Goal: Task Accomplishment & Management: Manage account settings

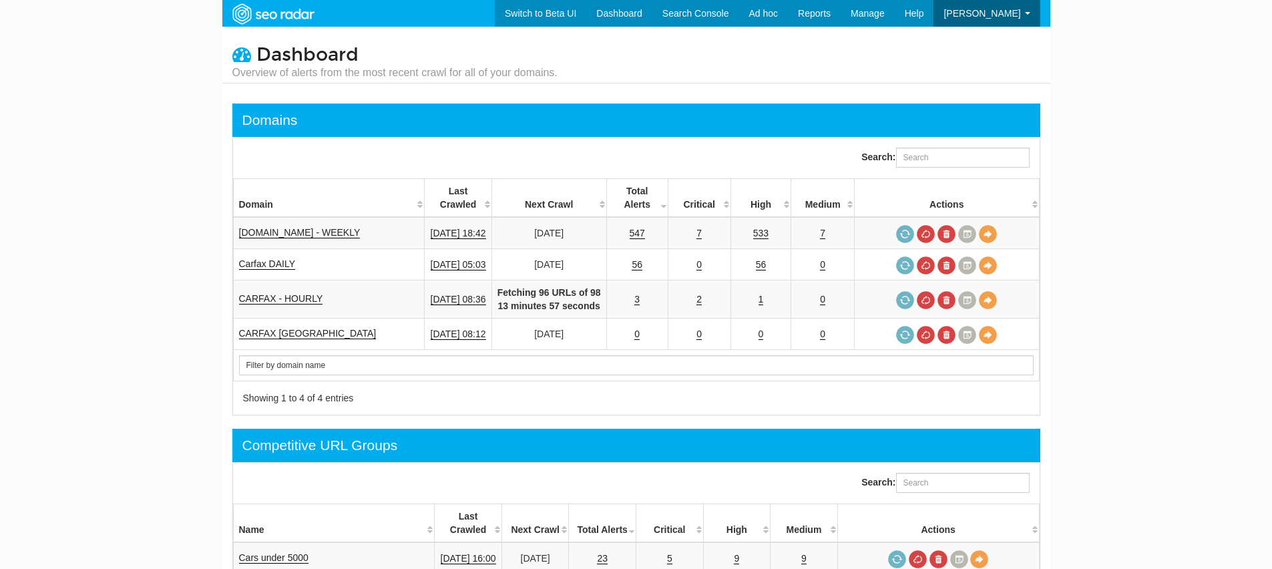
scroll to position [53, 0]
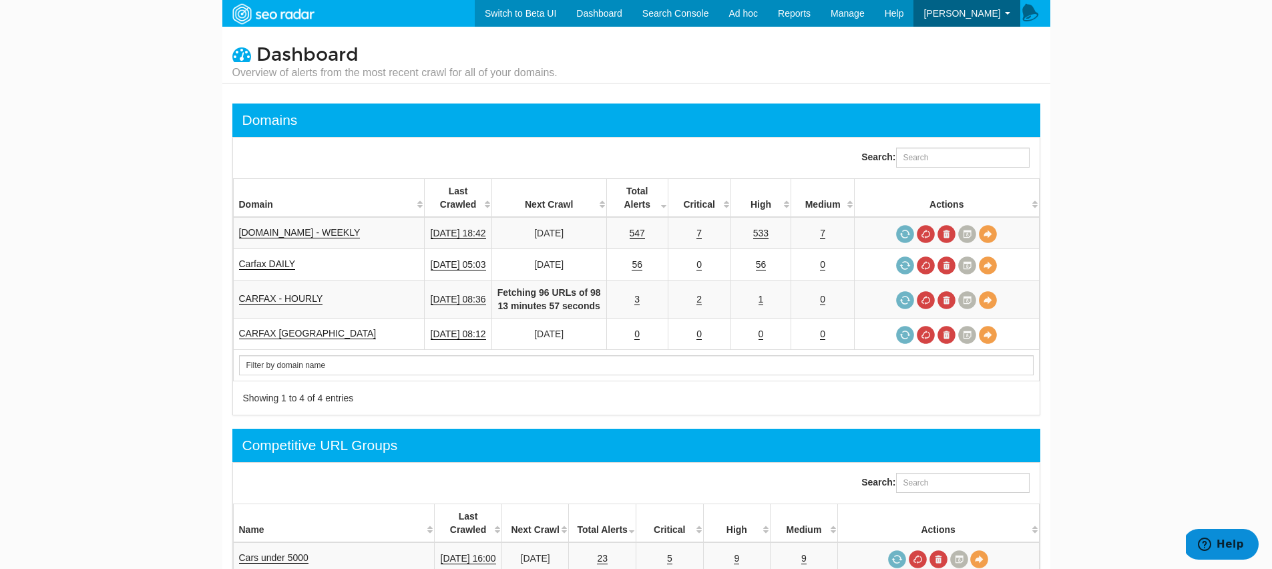
click at [1132, 69] on body "Switch to Beta UI Dashboard Search Console Keyword Winners and Losers Page Winn…" at bounding box center [636, 284] width 1272 height 569
click at [497, 17] on link "Switch to Beta UI" at bounding box center [520, 13] width 91 height 27
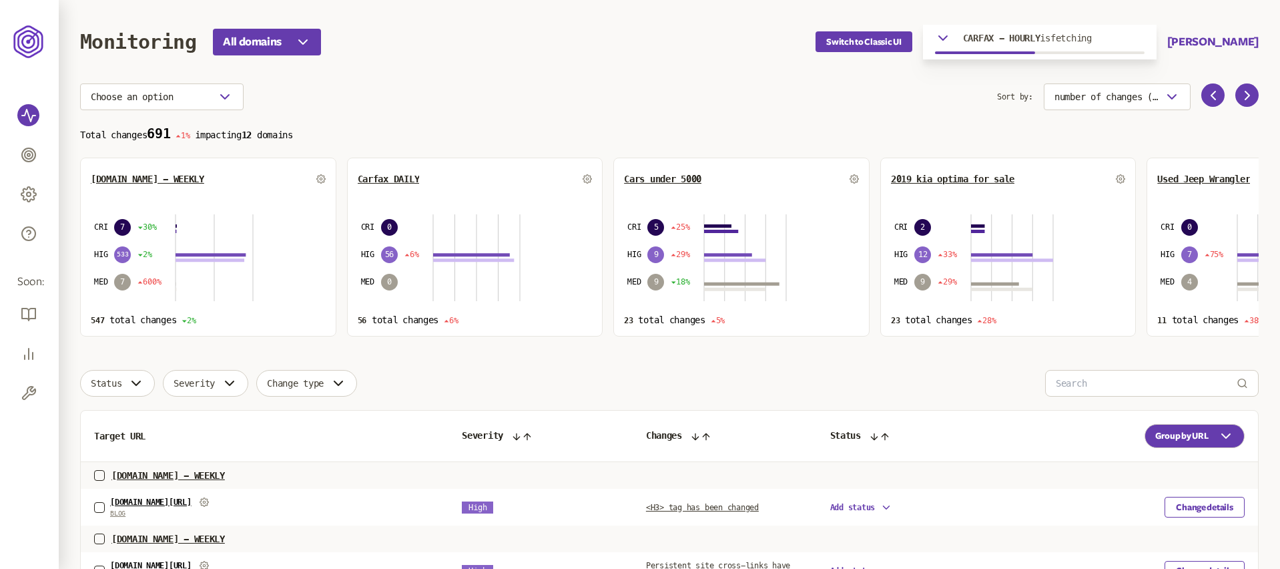
click at [152, 479] on span "carfax.com - WEEKLY" at bounding box center [167, 475] width 113 height 11
click at [199, 471] on span "carfax.com - WEEKLY" at bounding box center [167, 475] width 113 height 11
click at [160, 182] on span "carfax.com - WEEKLY" at bounding box center [147, 179] width 113 height 11
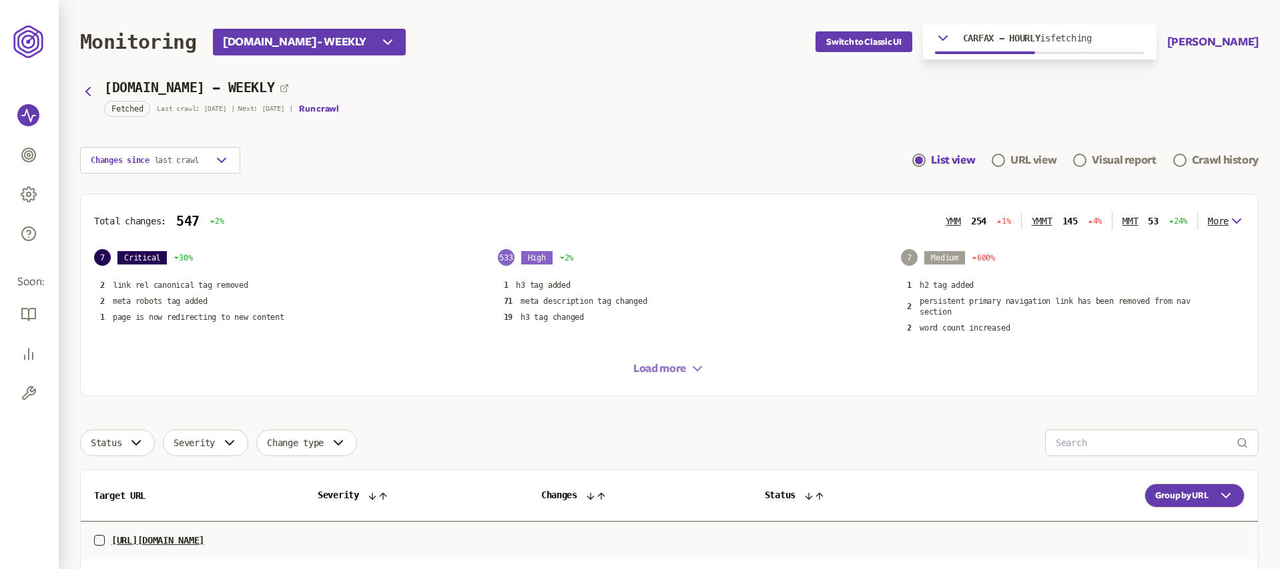
click at [676, 368] on button "Load more" at bounding box center [670, 368] width 72 height 16
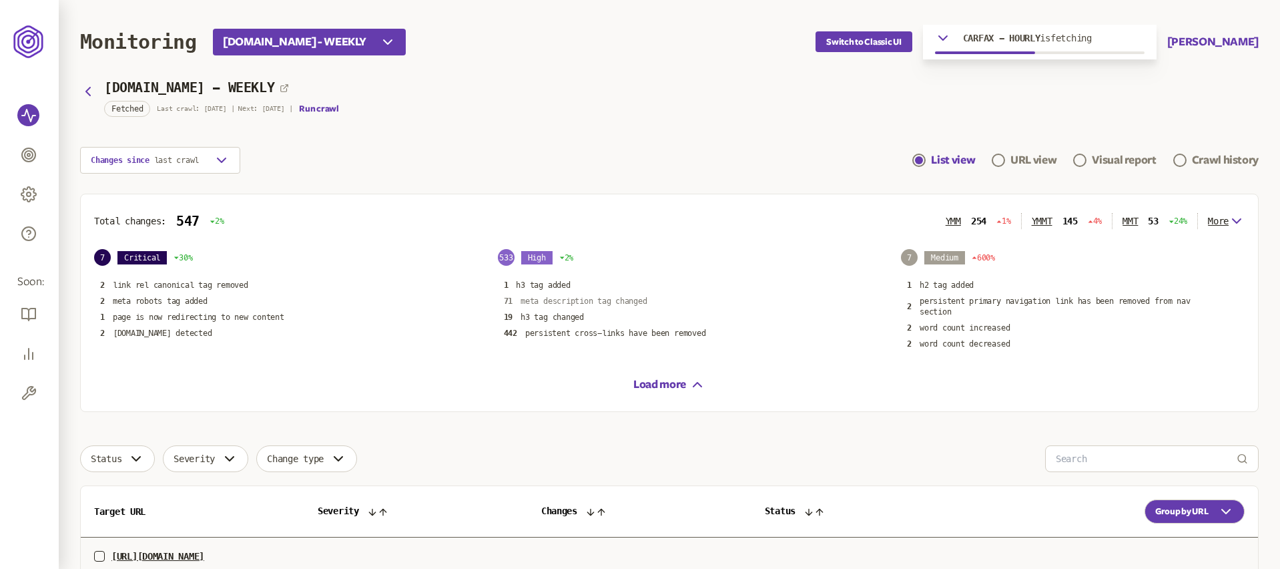
click at [569, 305] on p "meta description tag changed" at bounding box center [584, 301] width 126 height 11
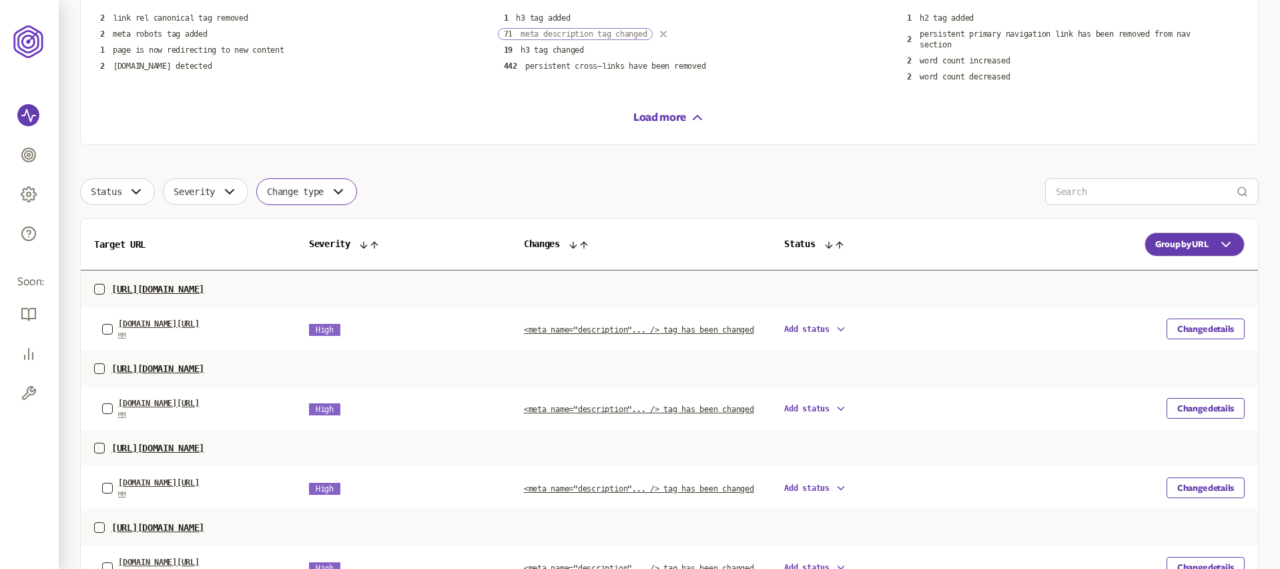
scroll to position [268, 0]
click at [200, 405] on span "carfax.com/Used-Saab-9-3_w79" at bounding box center [158, 402] width 81 height 9
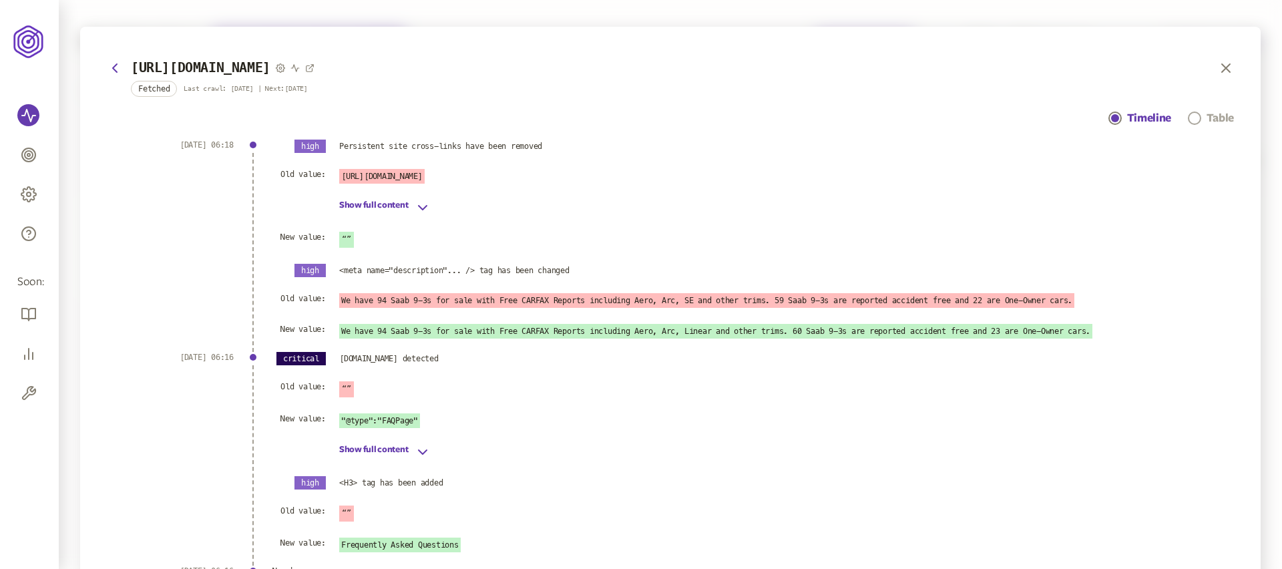
click at [1198, 110] on link "Table" at bounding box center [1211, 118] width 46 height 16
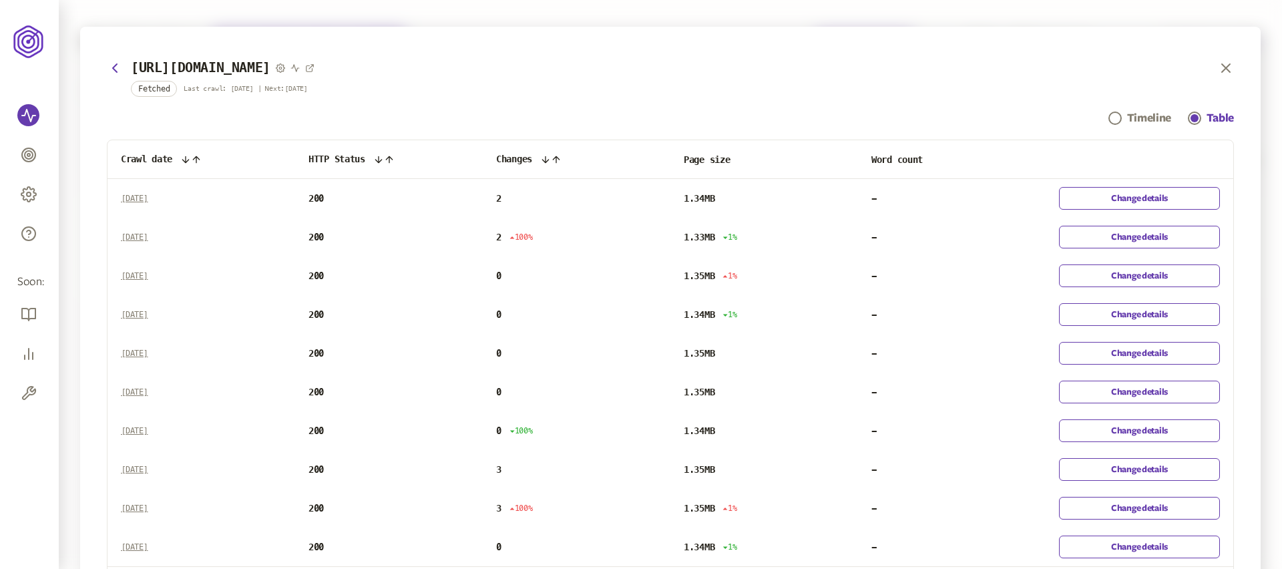
click at [1163, 106] on div "https://www.carfax.com/Used-Saab-9-3_w796 Fetched Last crawl: 10 Aug | Next: 17…" at bounding box center [670, 337] width 1180 height 620
click at [1111, 124] on span "Navigation" at bounding box center [1114, 117] width 13 height 13
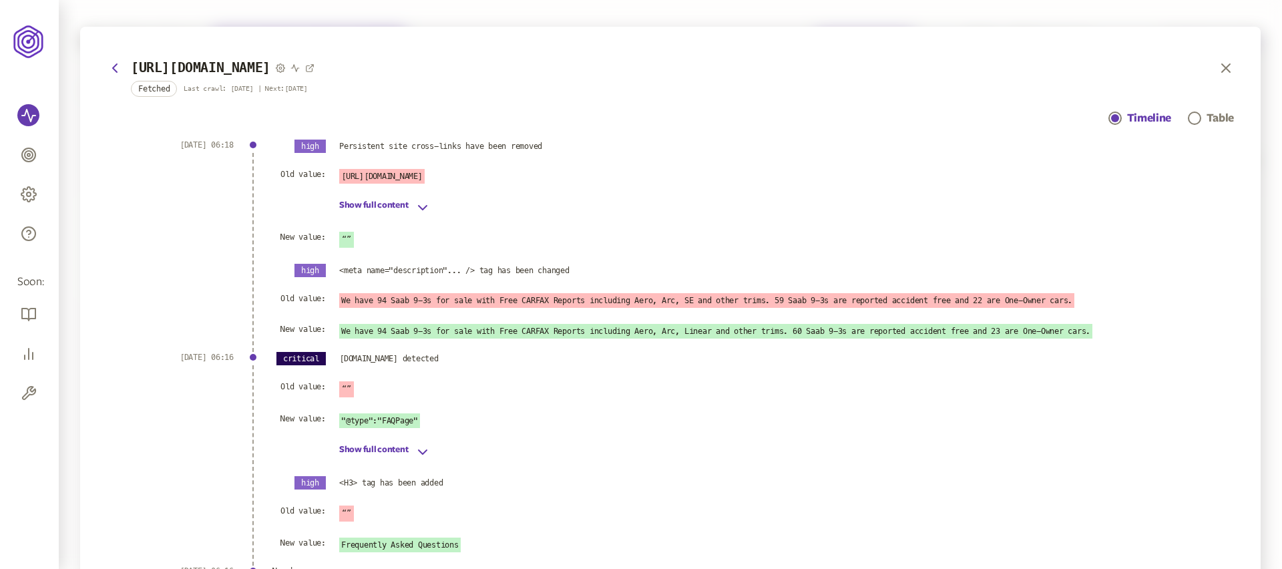
click at [156, 90] on span "Fetched" at bounding box center [153, 89] width 31 height 12
click at [285, 69] on icon at bounding box center [280, 67] width 9 height 9
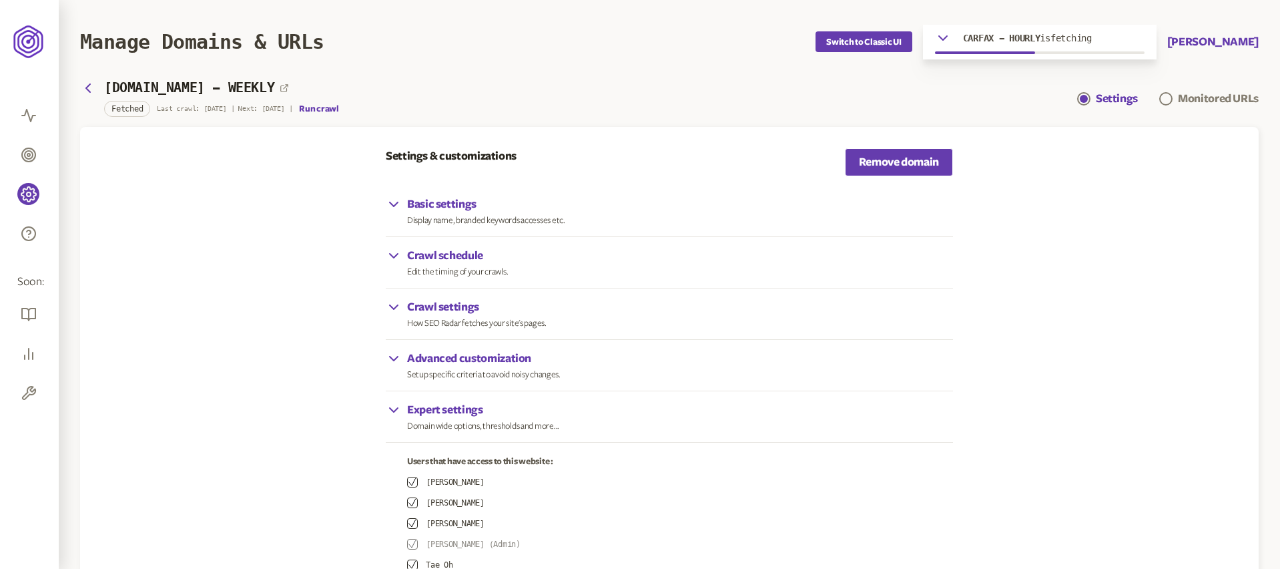
click at [89, 97] on div "www.carfax.com - WEEKLY Fetched Last crawl: 10 Aug | Next: 17 Aug | Run crawl" at bounding box center [209, 98] width 259 height 37
click at [88, 90] on icon "button" at bounding box center [88, 88] width 4 height 8
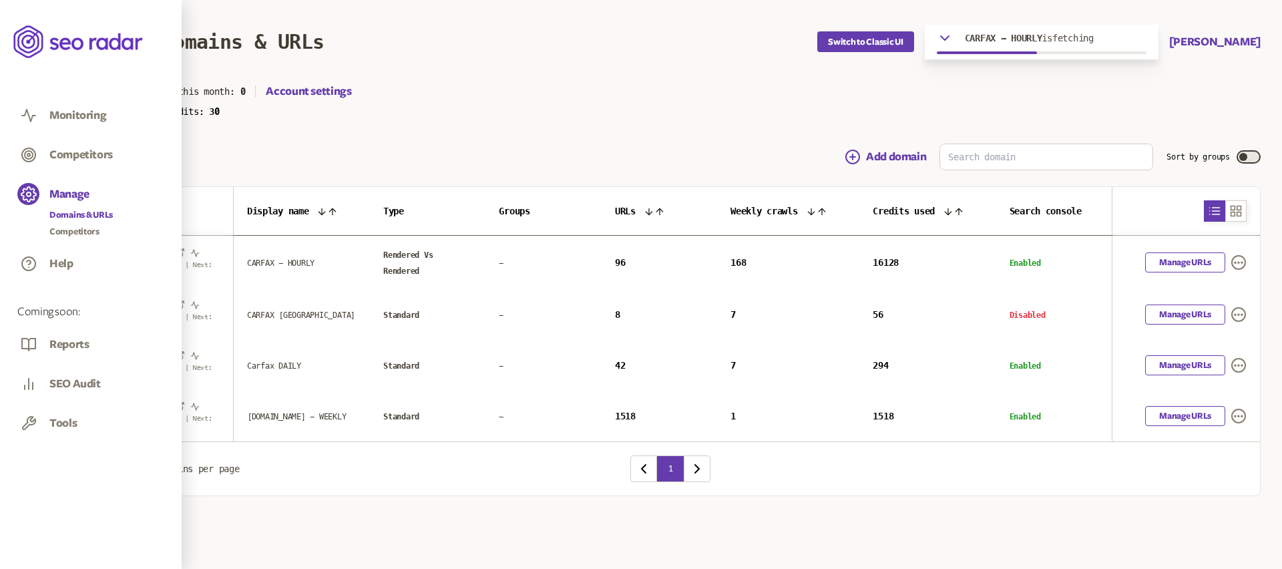
click at [28, 118] on icon at bounding box center [29, 115] width 16 height 16
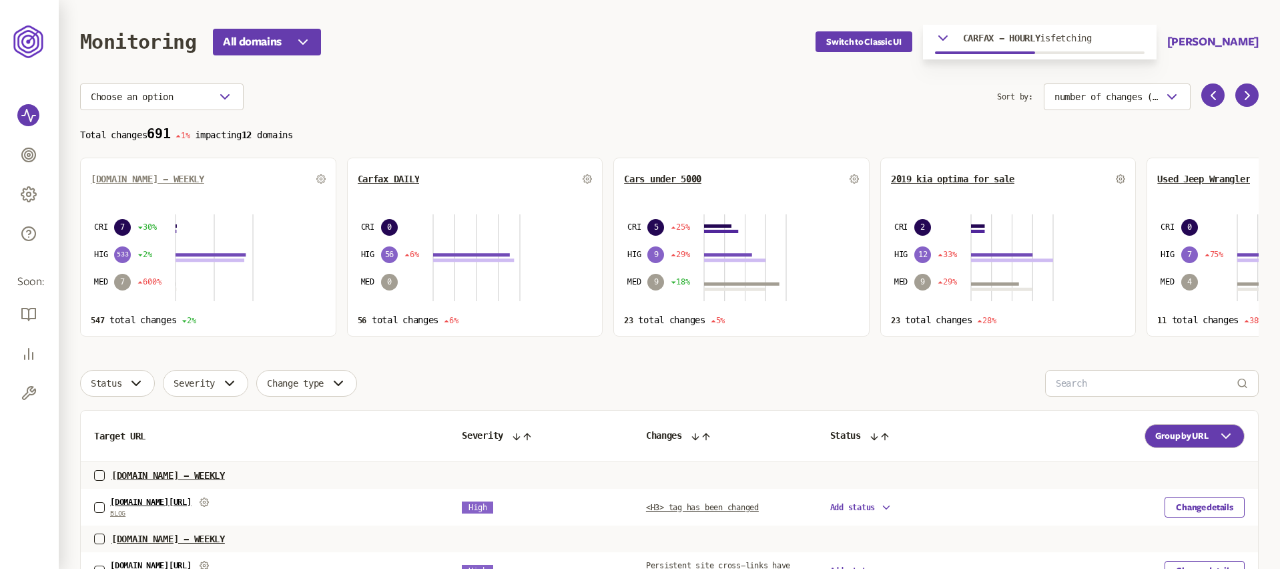
click at [190, 180] on link "carfax.com - WEEKLY" at bounding box center [147, 179] width 113 height 11
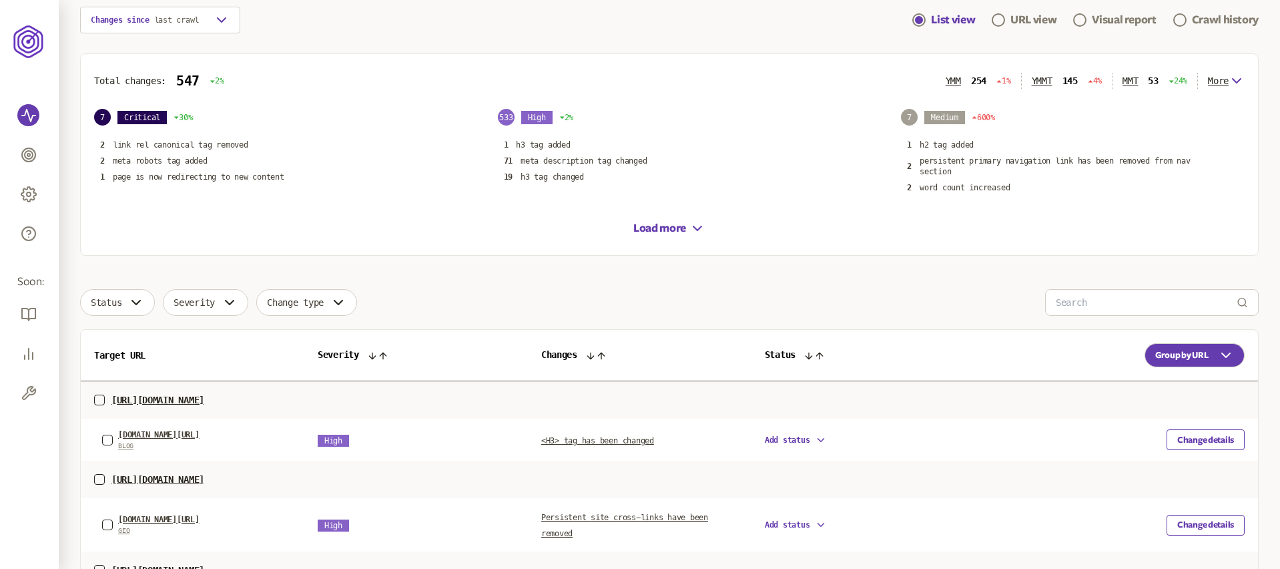
scroll to position [355, 0]
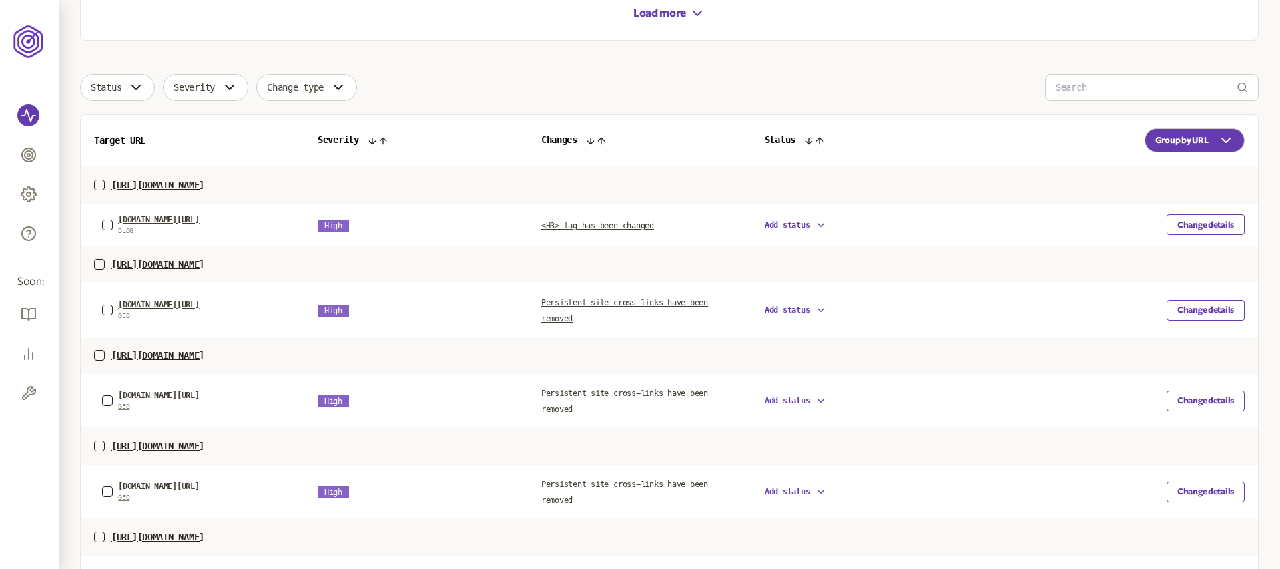
click at [172, 281] on td "https://www.carfax.com/Used-Cars-in-Middleton-MA_c10892" at bounding box center [670, 264] width 1178 height 37
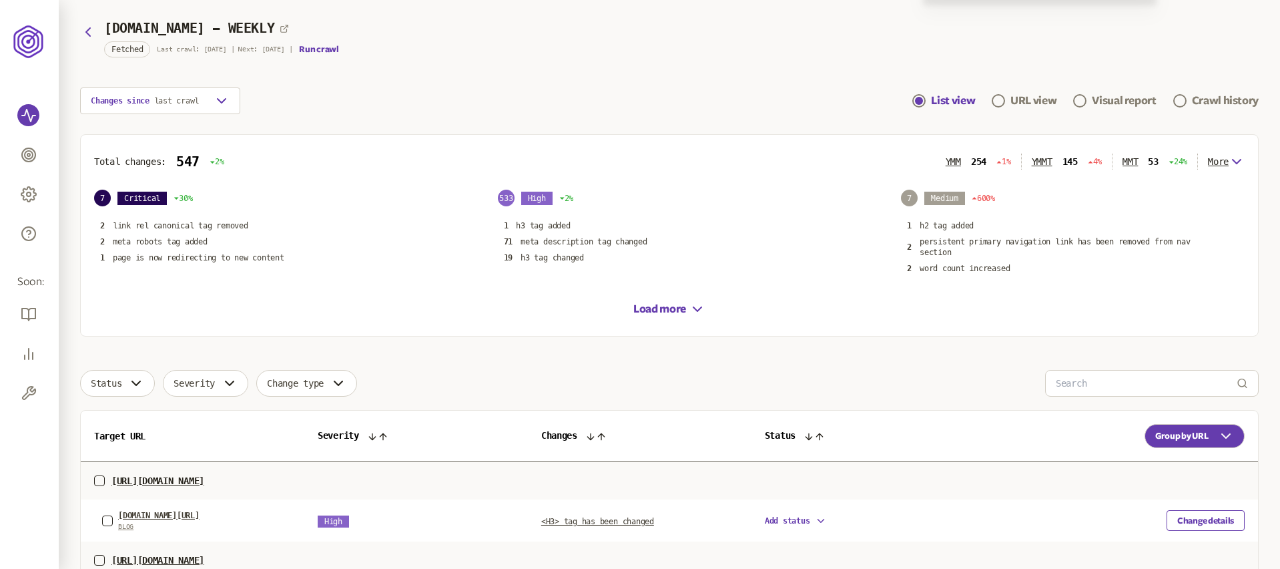
scroll to position [0, 0]
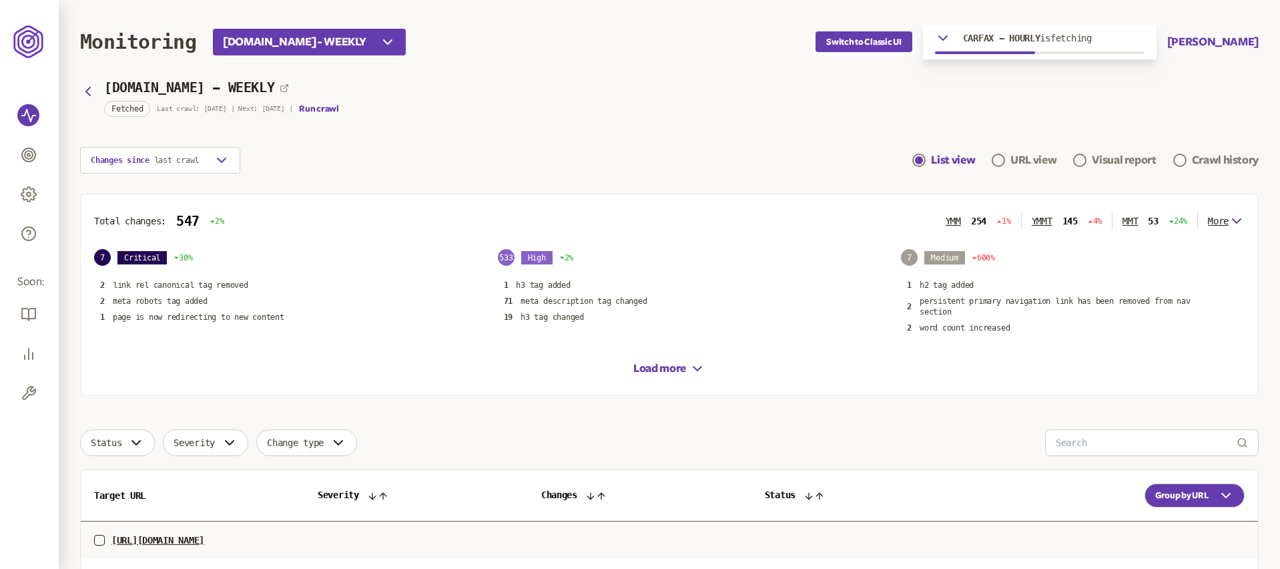
click at [155, 254] on span "Critical" at bounding box center [141, 257] width 49 height 13
click at [104, 258] on span "7" at bounding box center [102, 257] width 17 height 17
click at [138, 309] on div "2 link rel canonical tag removed 2 meta robots tag added 1 page is now redirect…" at bounding box center [266, 301] width 344 height 44
click at [190, 305] on p "meta robots tag added" at bounding box center [160, 301] width 95 height 11
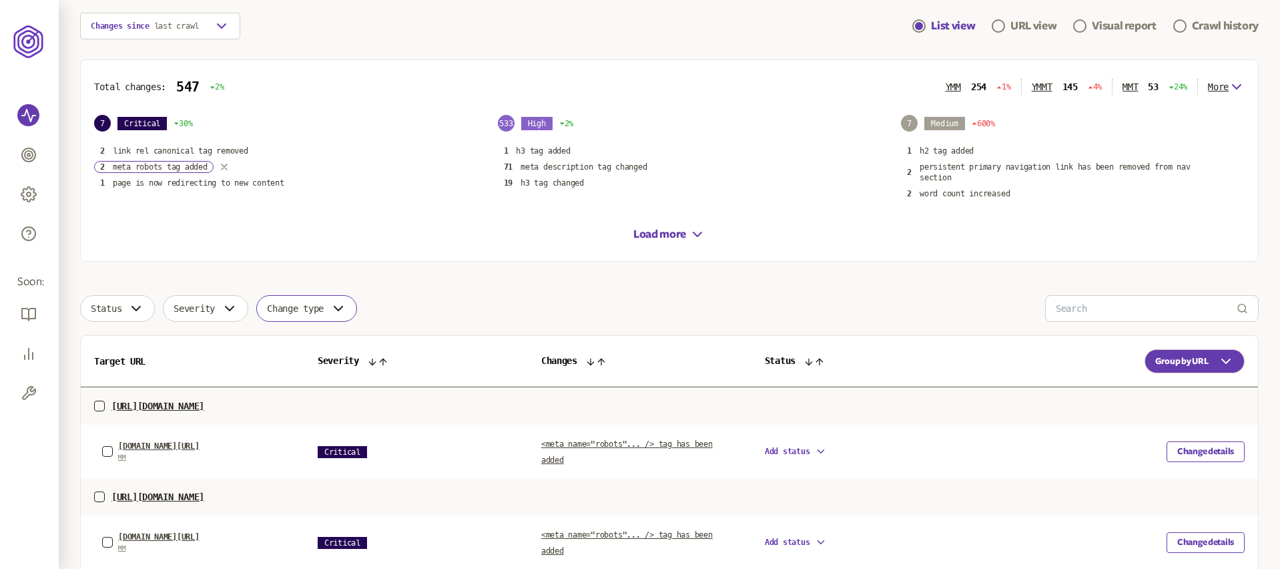
scroll to position [208, 0]
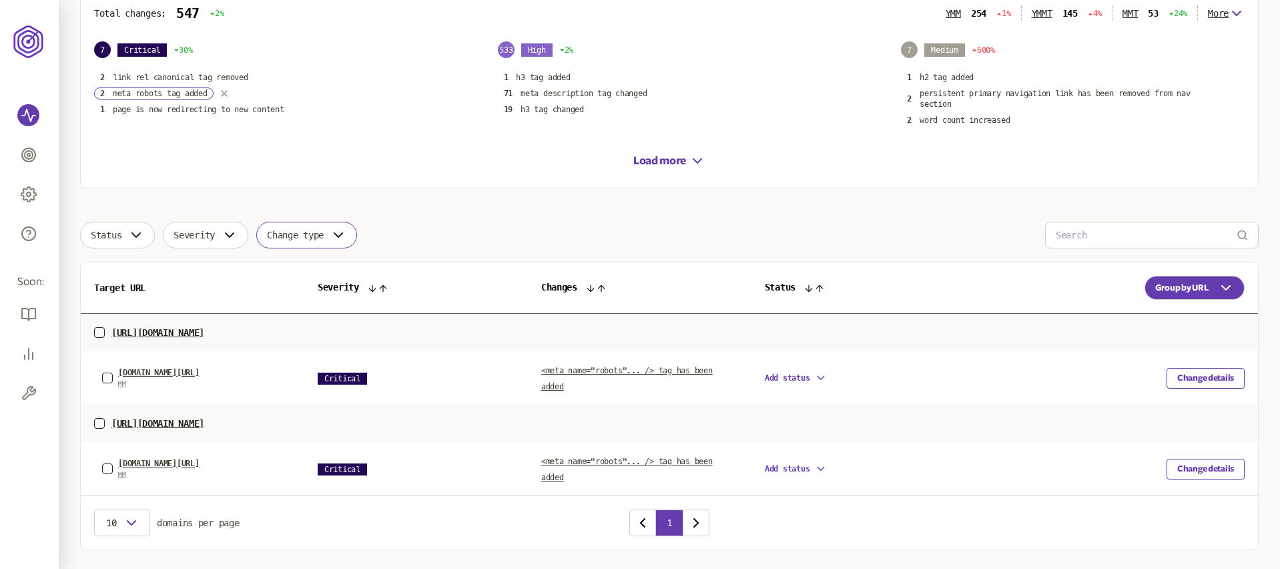
click at [200, 377] on div "carfax.com/Used-Dodge-Ram-150_w21 MM" at bounding box center [158, 378] width 81 height 20
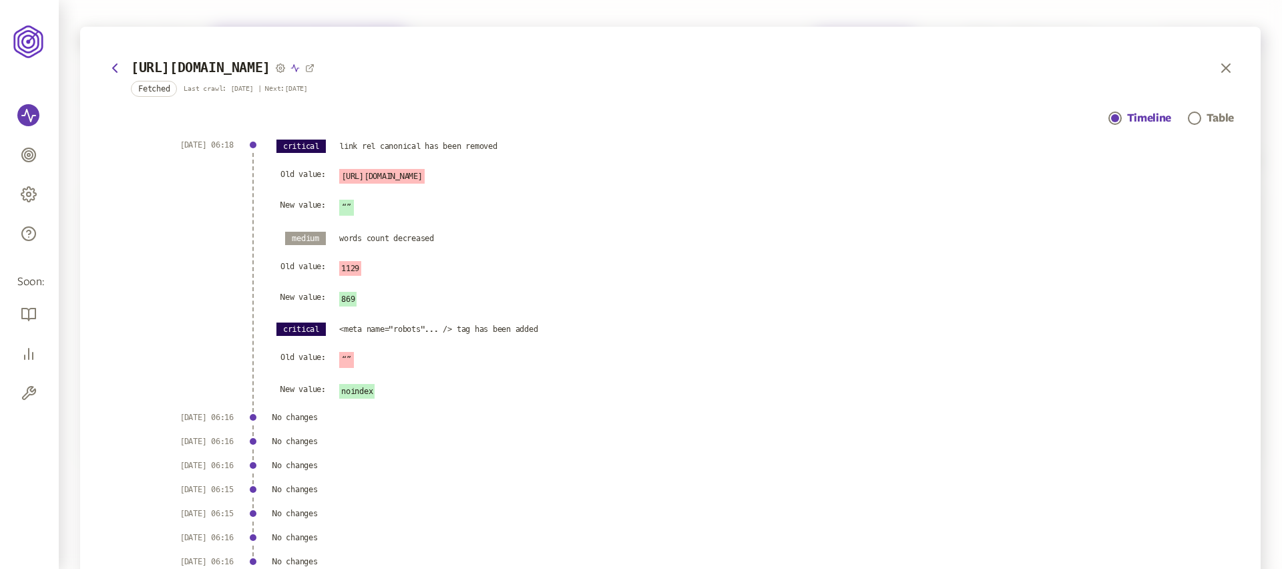
click at [300, 67] on icon "button" at bounding box center [294, 67] width 9 height 9
click at [1227, 69] on icon "button" at bounding box center [1226, 68] width 16 height 16
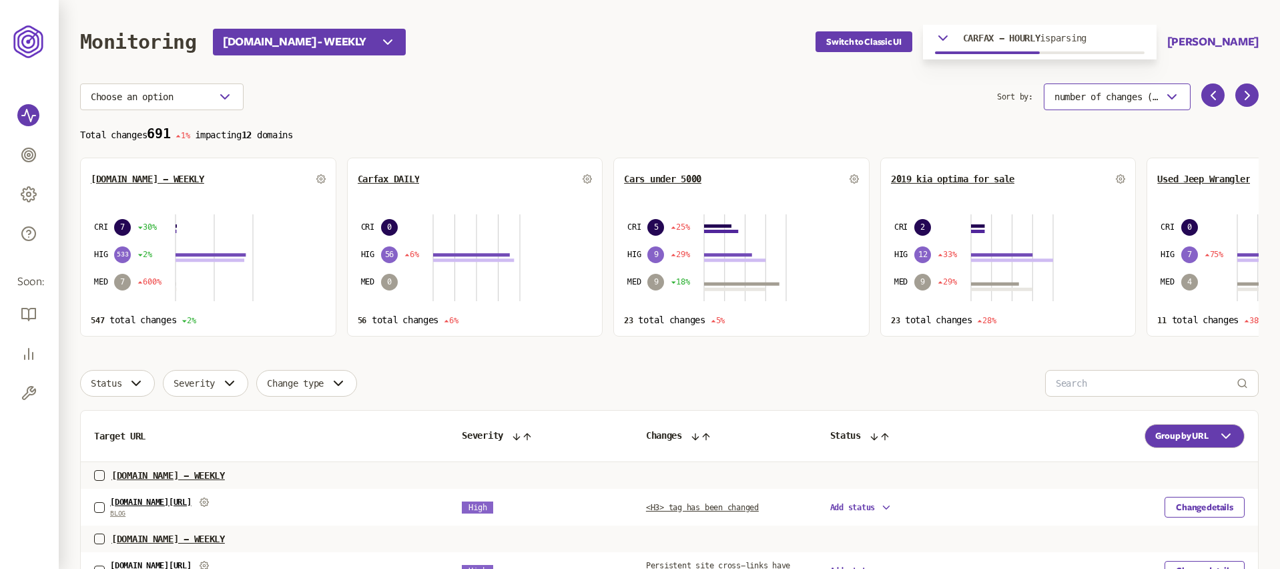
click at [1175, 106] on button "number of changes (high-low)" at bounding box center [1117, 96] width 147 height 27
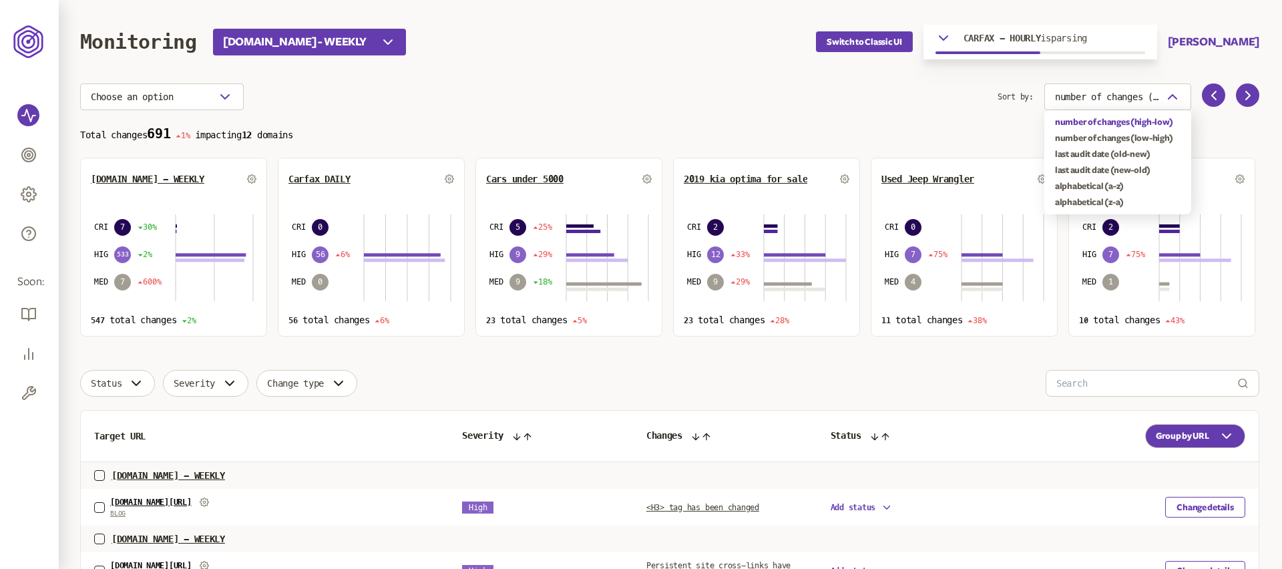
click at [734, 136] on section "Choose an option Sort by: number of changes (high-low) Total changes 691 1% imp…" at bounding box center [669, 209] width 1179 height 253
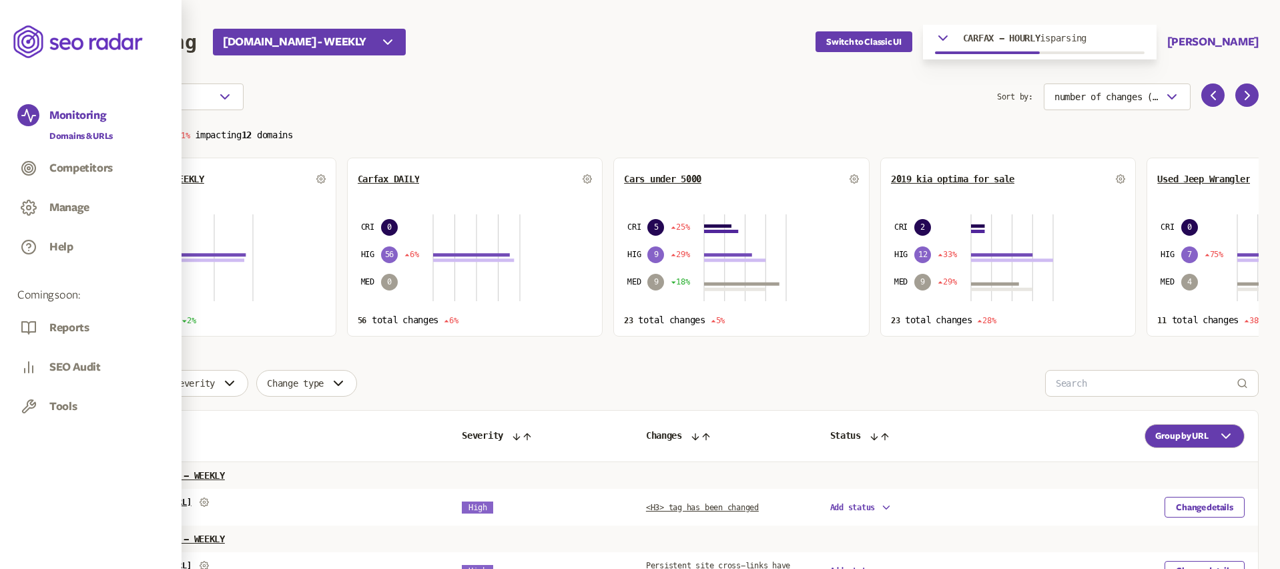
click at [92, 160] on link "Competitors" at bounding box center [90, 169] width 147 height 25
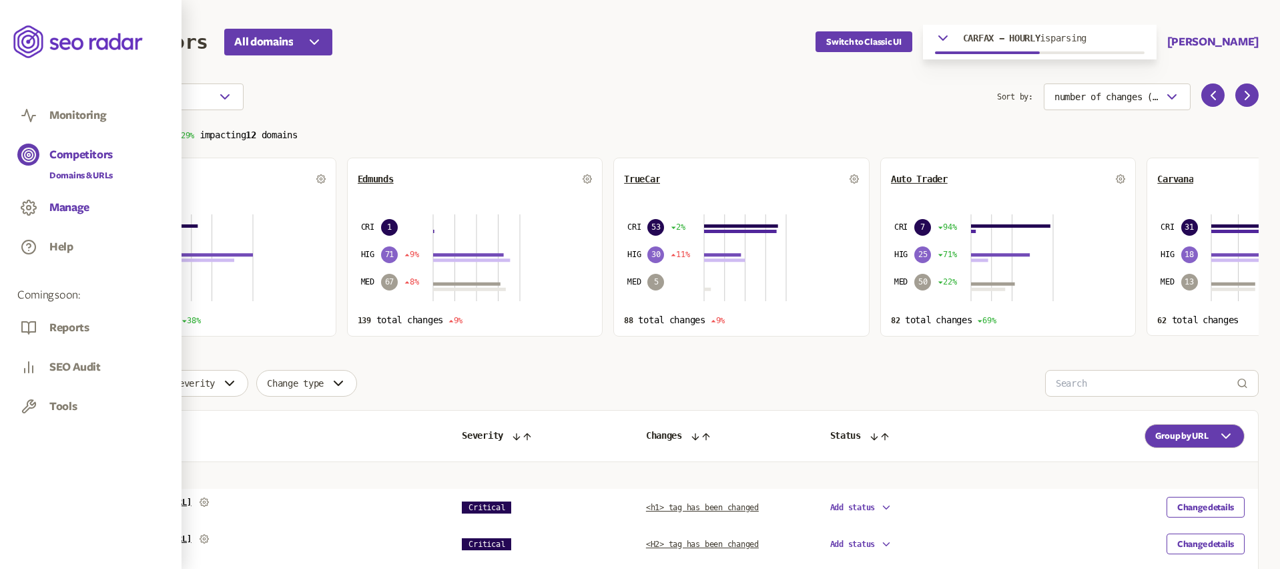
click at [56, 208] on button "Manage" at bounding box center [69, 207] width 40 height 15
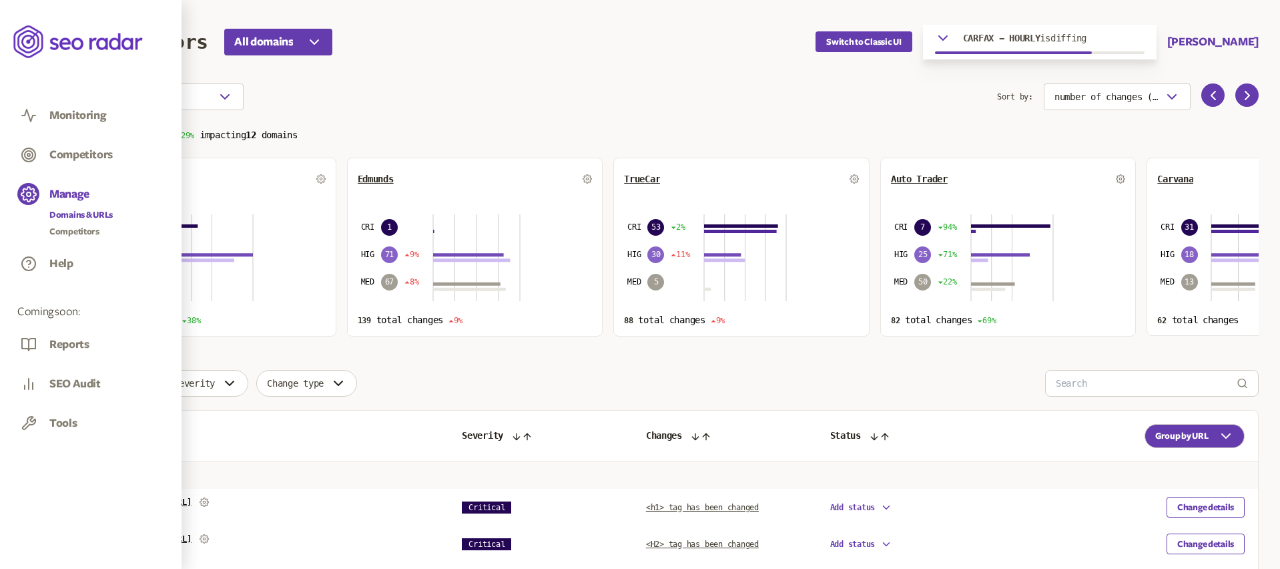
click at [56, 213] on link "Domains & URLs" at bounding box center [80, 214] width 63 height 13
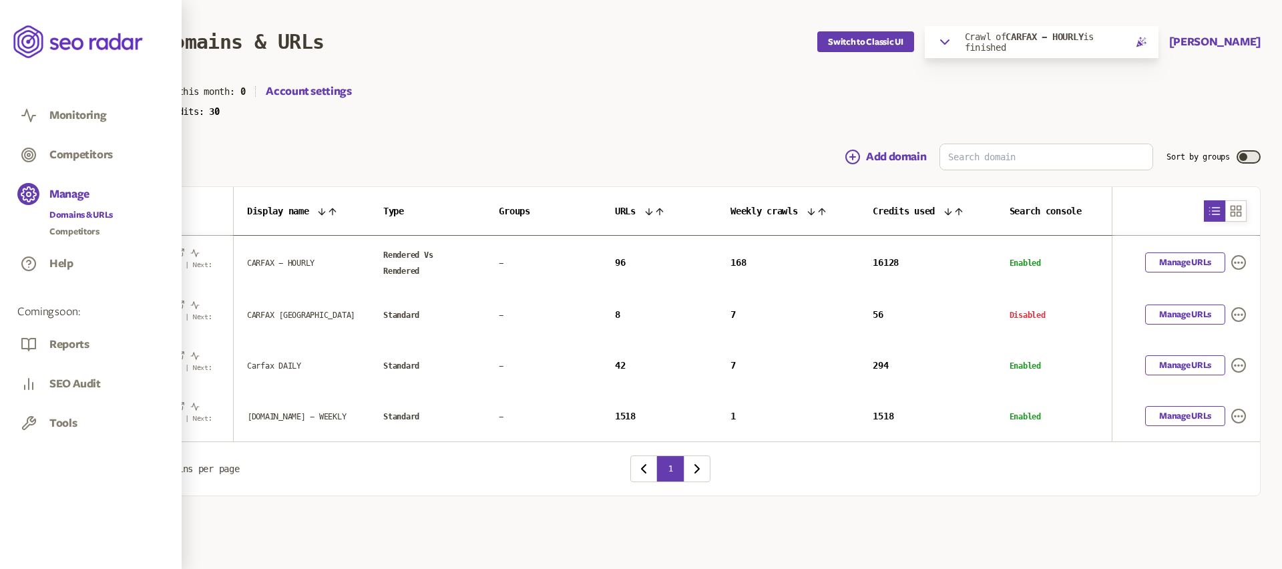
click at [59, 342] on div "Reports" at bounding box center [68, 347] width 39 height 21
click at [71, 385] on div "SEO Audit" at bounding box center [74, 387] width 51 height 21
click at [67, 424] on div "Tools" at bounding box center [62, 426] width 27 height 21
click at [75, 108] on button "Monitoring" at bounding box center [77, 115] width 57 height 15
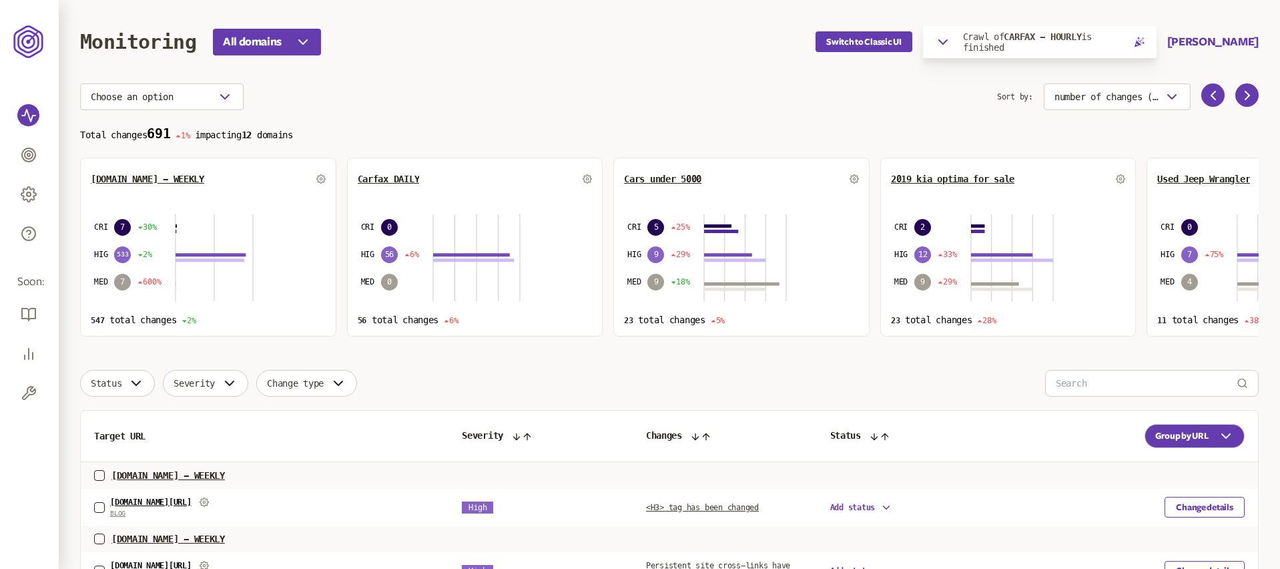
click at [929, 41] on button "Crawl of CARFAX - HOURLY is finished" at bounding box center [1040, 42] width 234 height 32
click at [935, 41] on icon "button" at bounding box center [943, 42] width 16 height 16
click at [989, 38] on p "Crawl of CARFAX - HOURLY is finished" at bounding box center [1043, 41] width 160 height 21
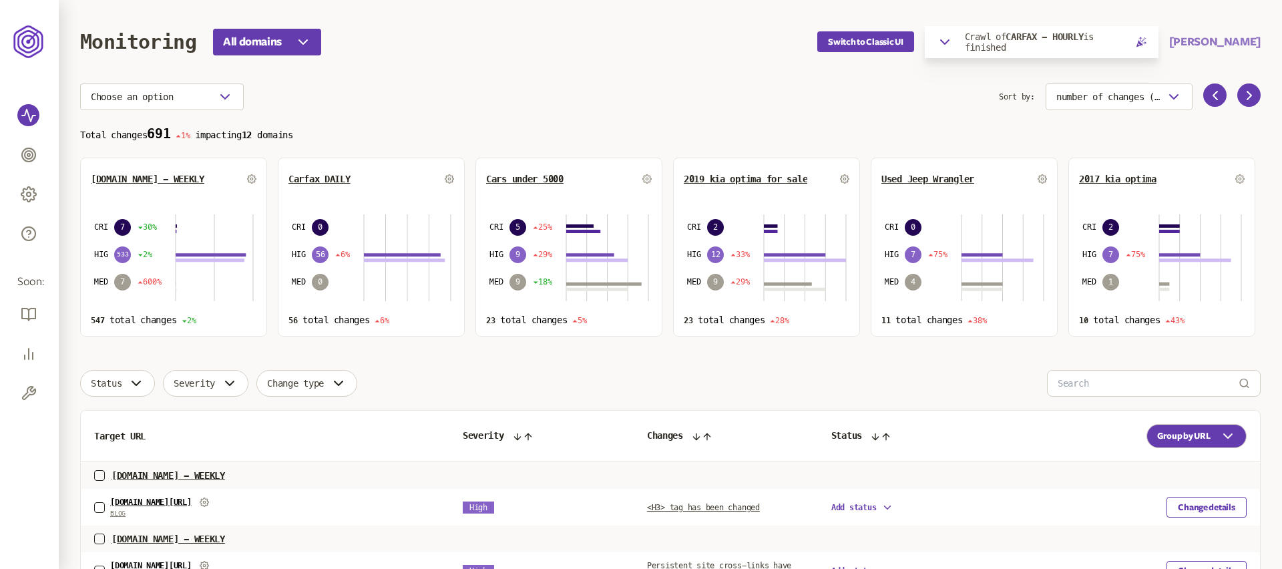
click at [1252, 39] on button "Pratiti Brahmbhatt" at bounding box center [1214, 42] width 91 height 16
click at [1226, 73] on link "Profile & security" at bounding box center [1215, 71] width 67 height 11
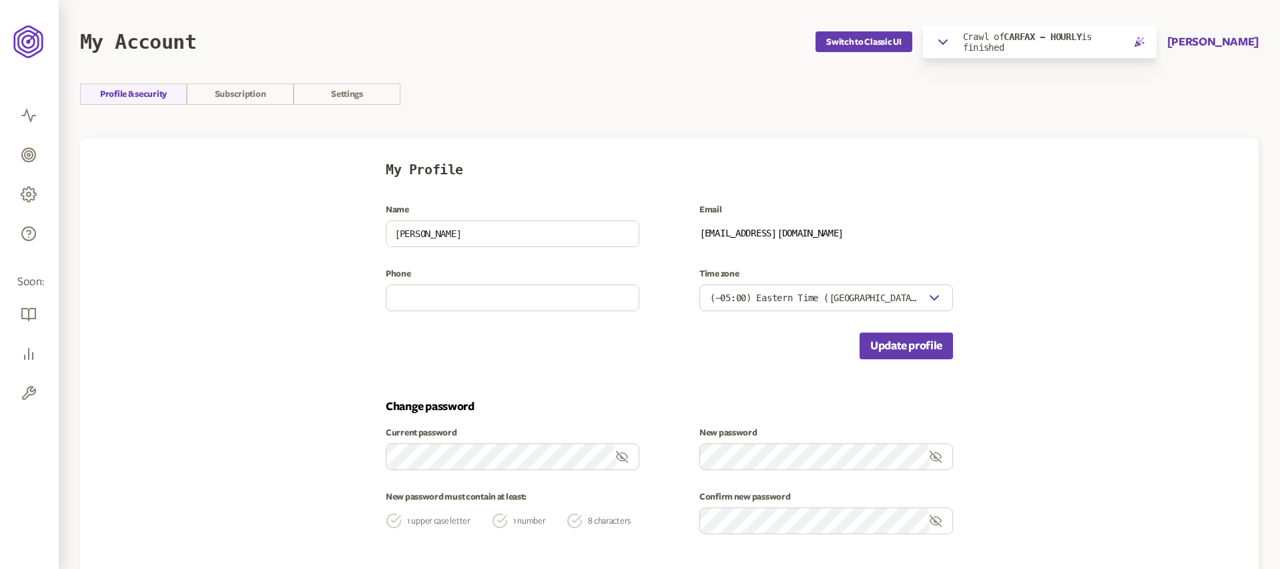
click at [1180, 29] on div "Switch to Classic UI Crawl of CARFAX - HOURLY is finished Pratiti Brahmbhatt" at bounding box center [1037, 42] width 443 height 32
click at [1179, 39] on button "Pratiti Brahmbhatt" at bounding box center [1213, 42] width 91 height 16
click at [1187, 102] on link "Settings" at bounding box center [1215, 103] width 67 height 11
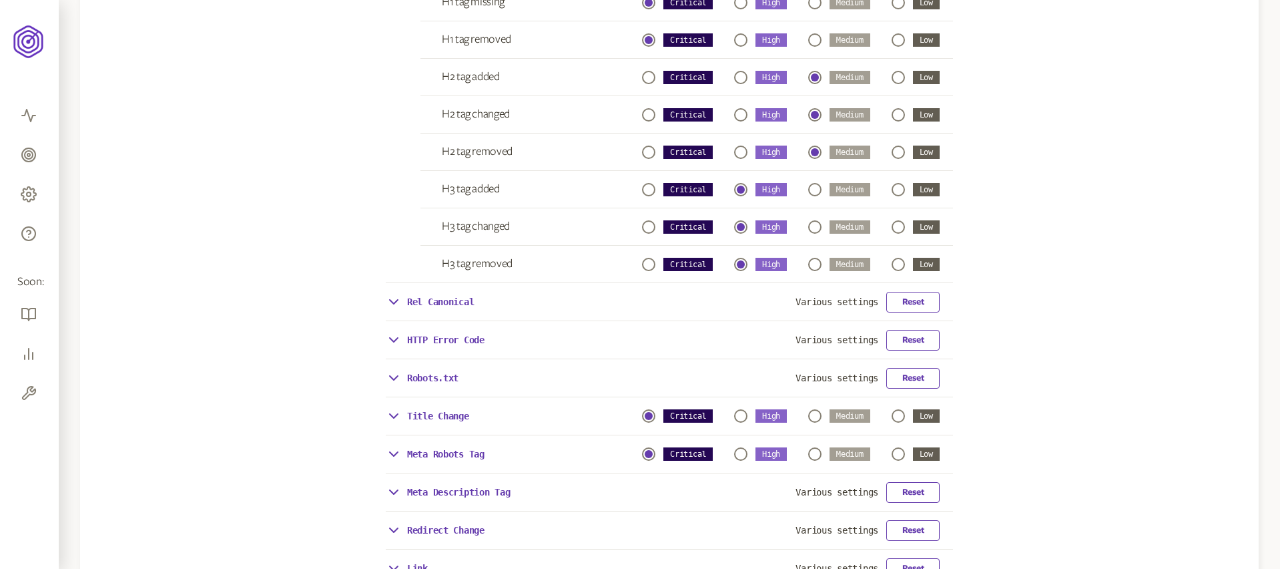
scroll to position [757, 0]
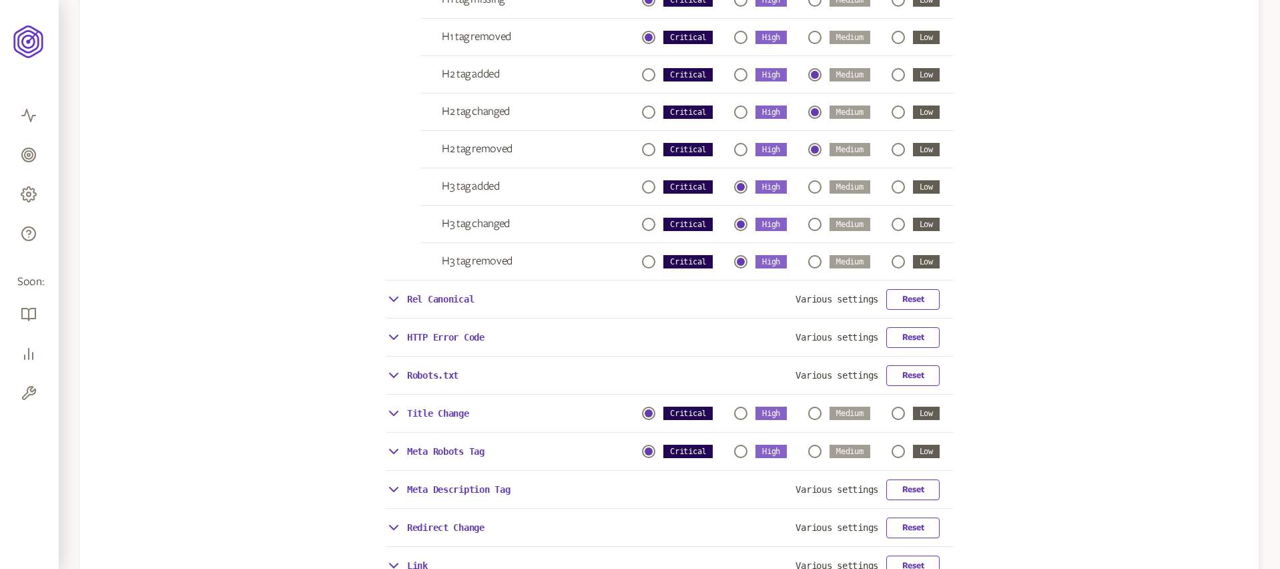
click at [399, 302] on icon at bounding box center [394, 299] width 16 height 16
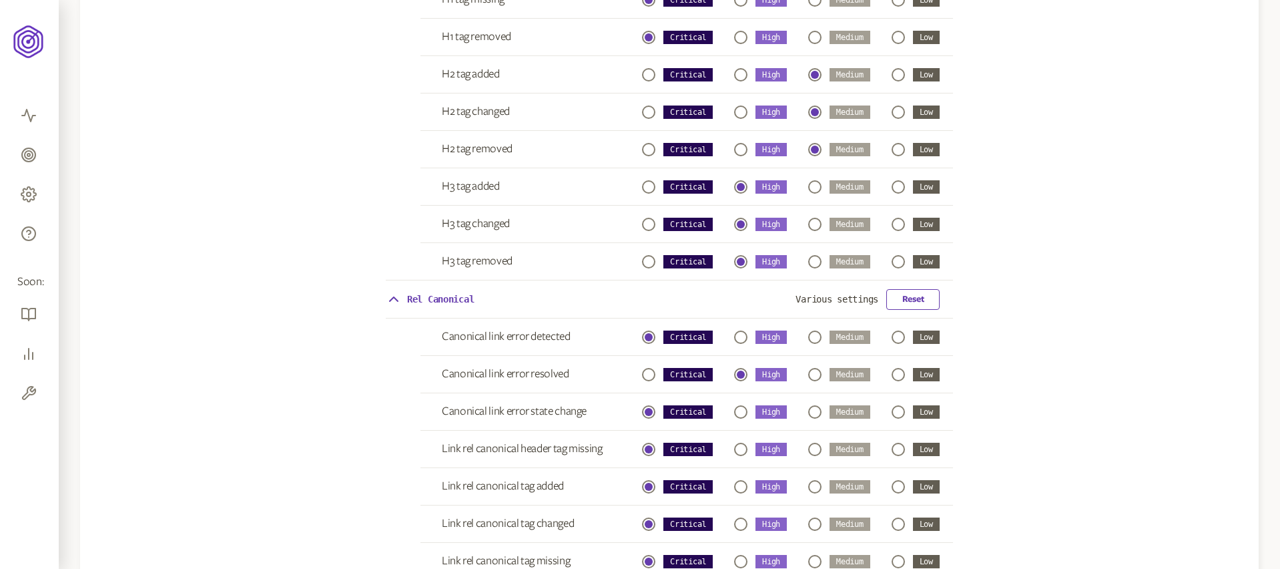
click at [394, 300] on icon at bounding box center [394, 299] width 16 height 16
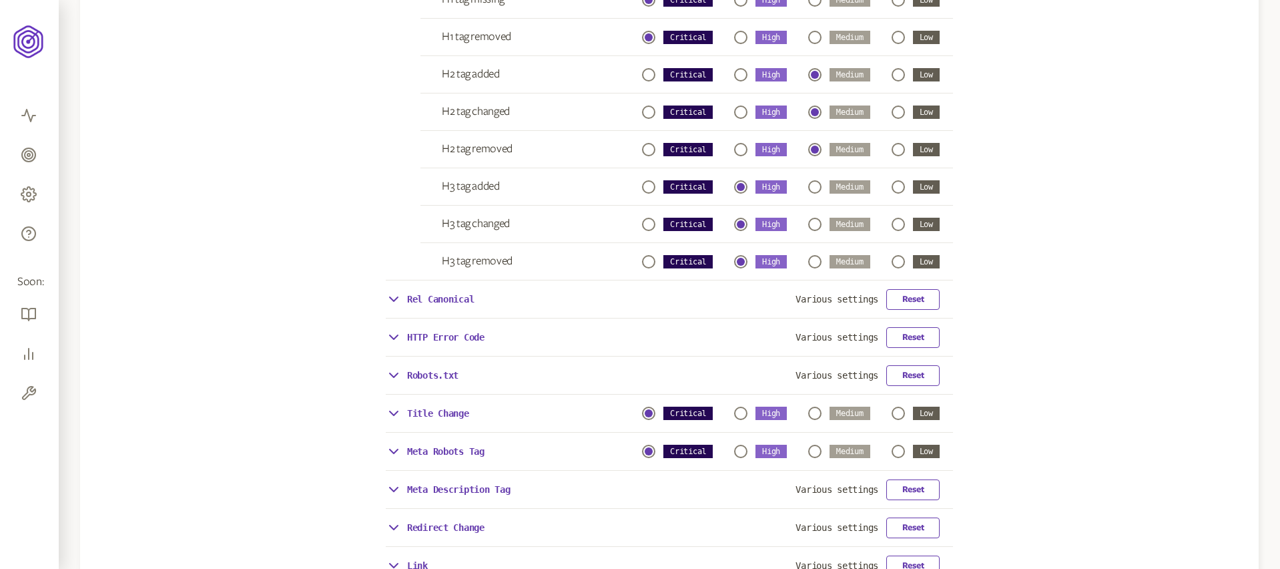
click at [391, 334] on icon at bounding box center [394, 337] width 16 height 16
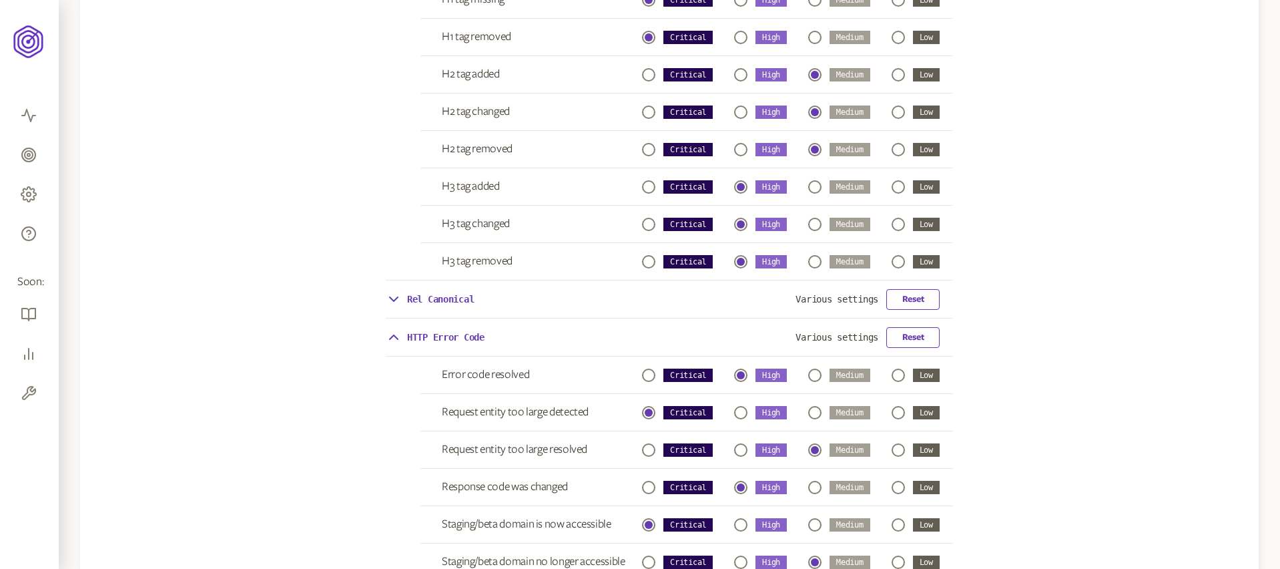
click at [391, 334] on icon at bounding box center [394, 337] width 16 height 16
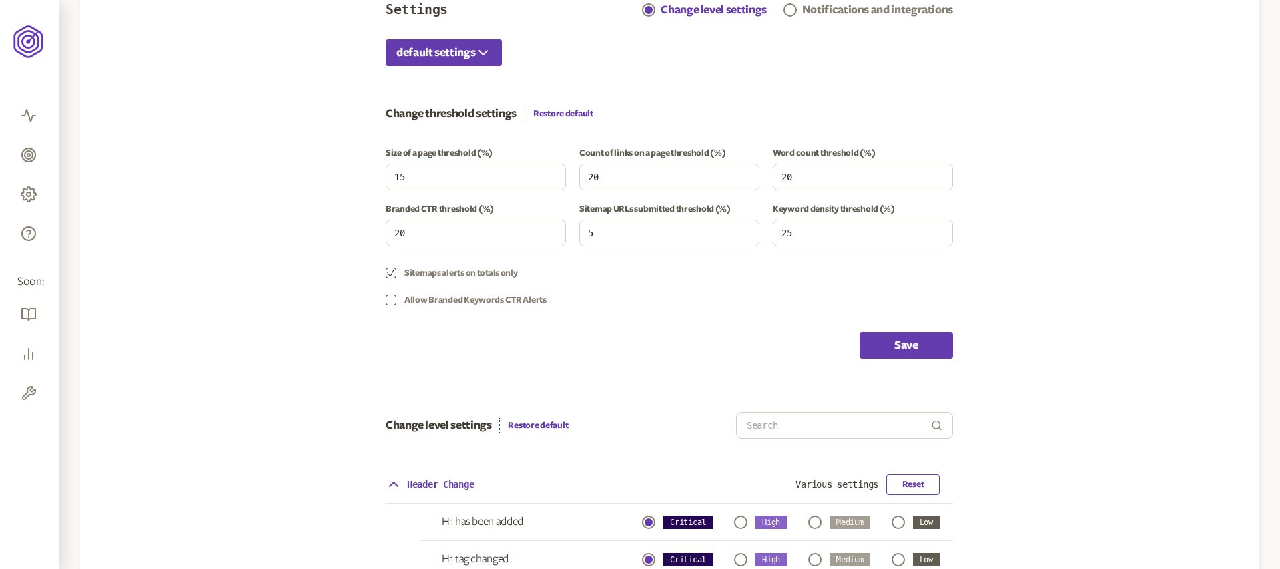
scroll to position [0, 0]
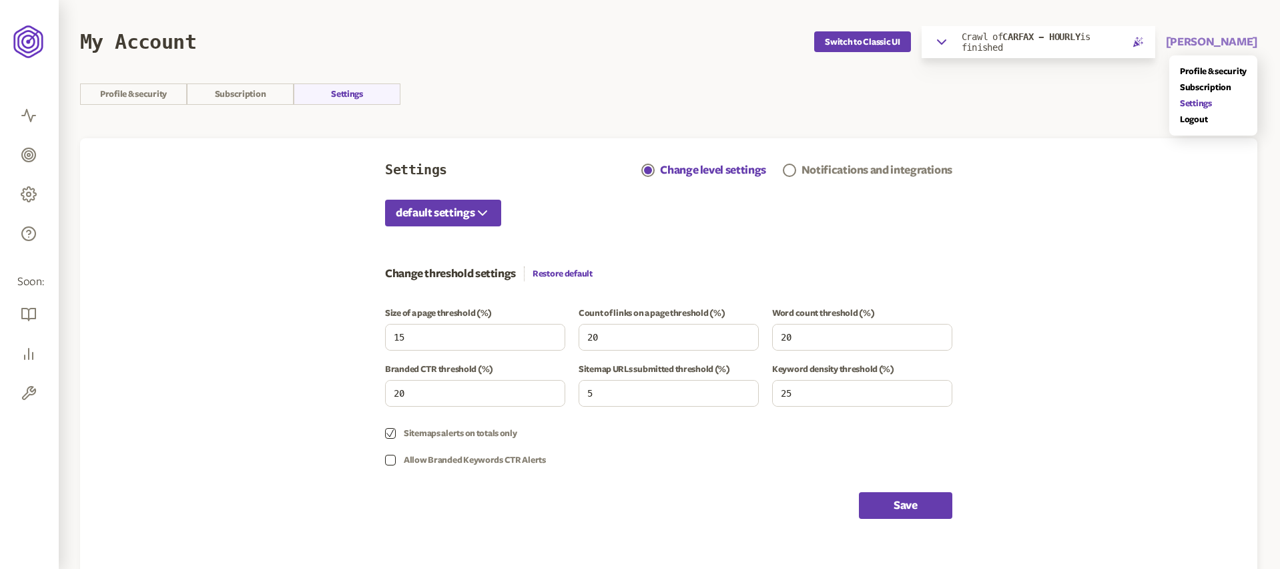
click at [1206, 46] on button "Pratiti Brahmbhatt" at bounding box center [1211, 42] width 91 height 16
click at [1192, 90] on link "Subscription" at bounding box center [1215, 87] width 67 height 11
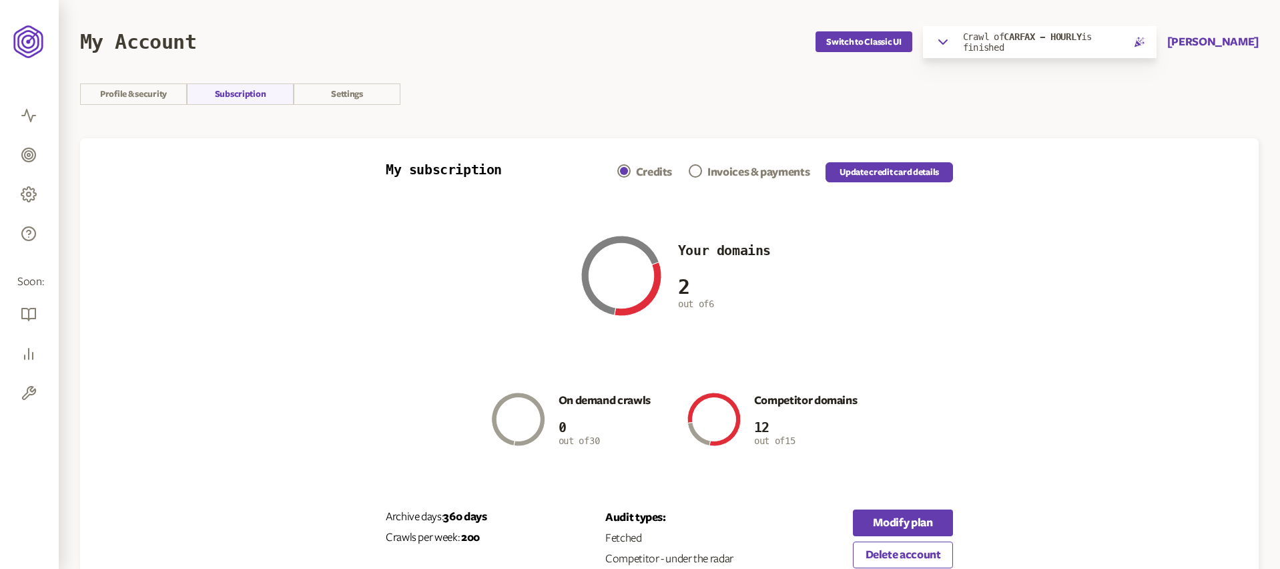
click at [736, 166] on div "Invoices & payments" at bounding box center [759, 172] width 102 height 16
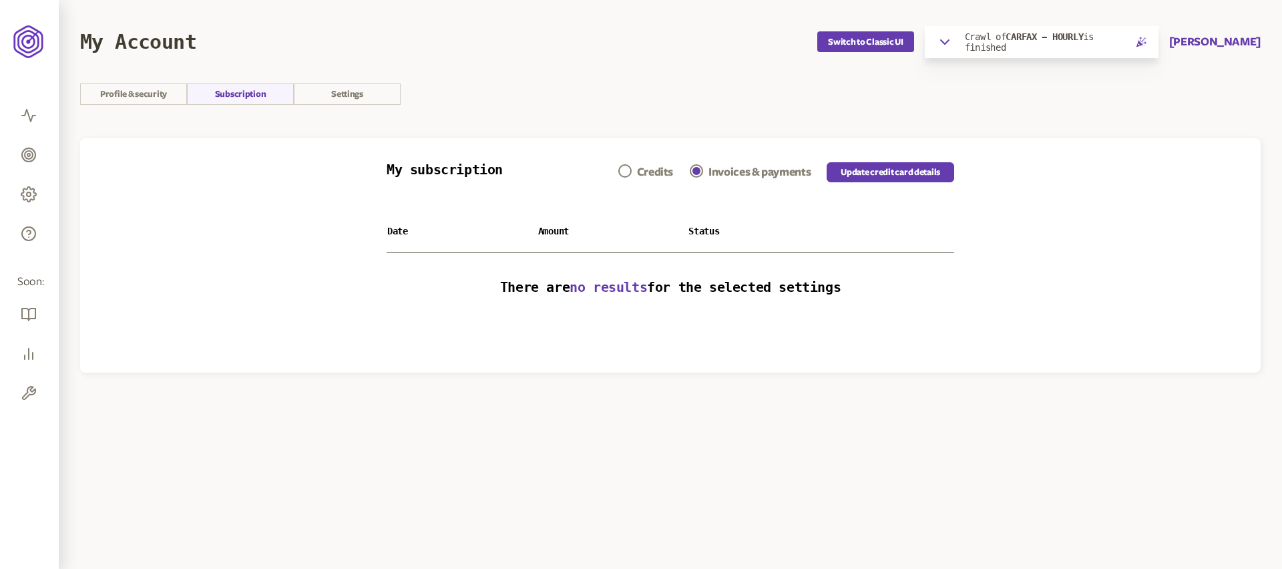
click at [637, 170] on div "Credits" at bounding box center [655, 172] width 36 height 16
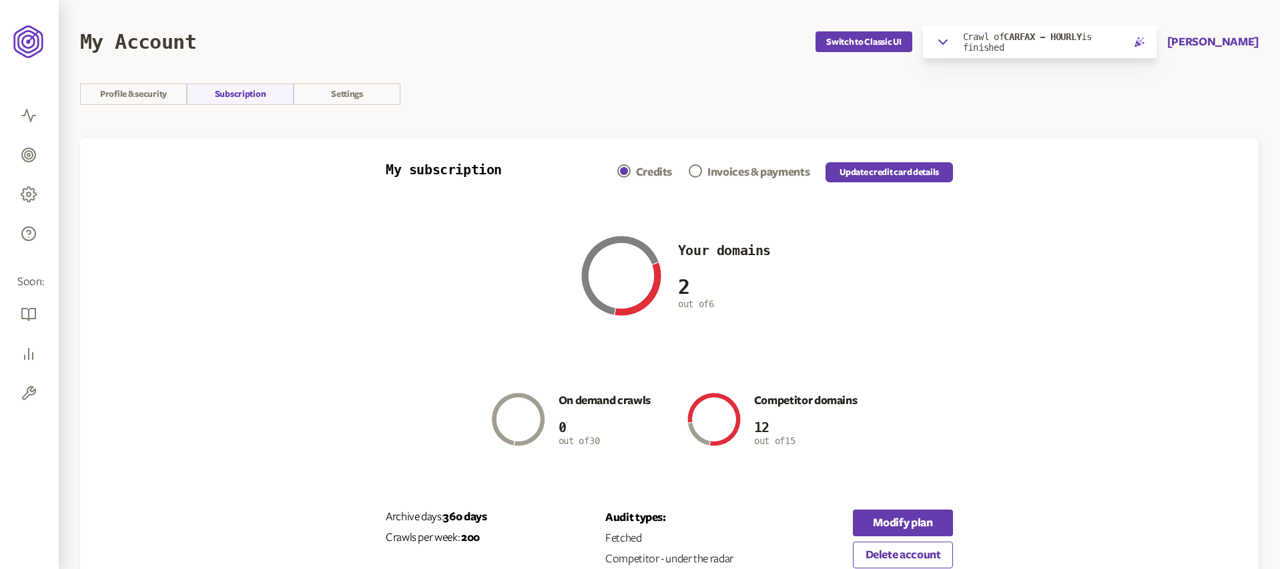
click at [354, 81] on header "My Account Switch to Classic UI Crawl of CARFAX - HOURLY is finished Pratiti Br…" at bounding box center [669, 41] width 1179 height 83
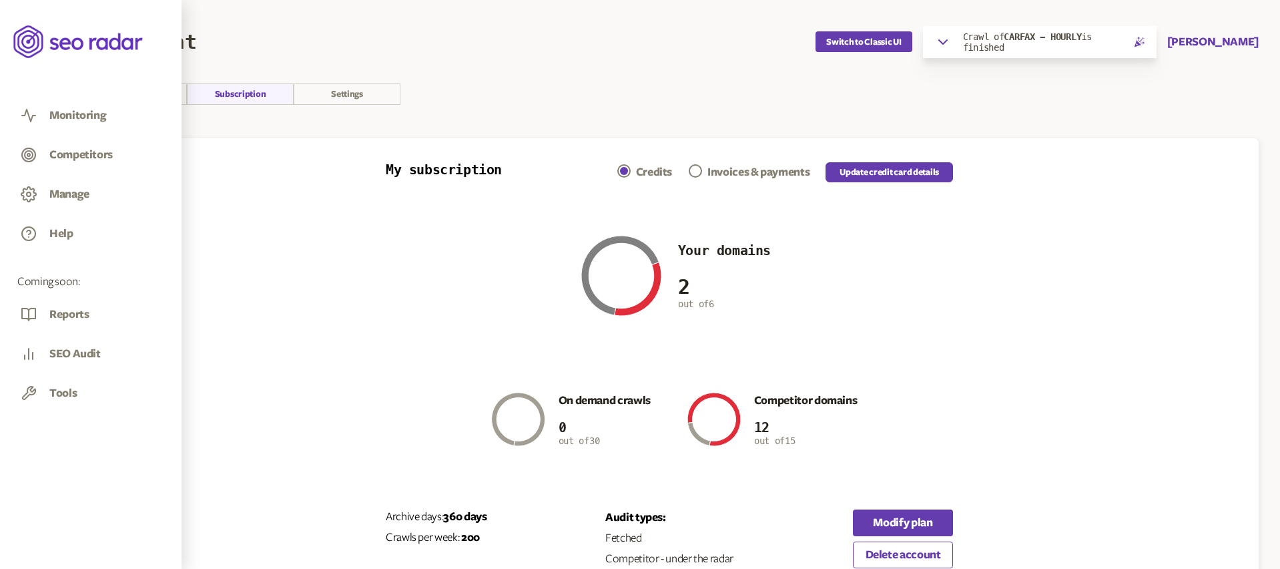
click at [23, 110] on icon at bounding box center [29, 115] width 16 height 16
